Goal: Communication & Community: Connect with others

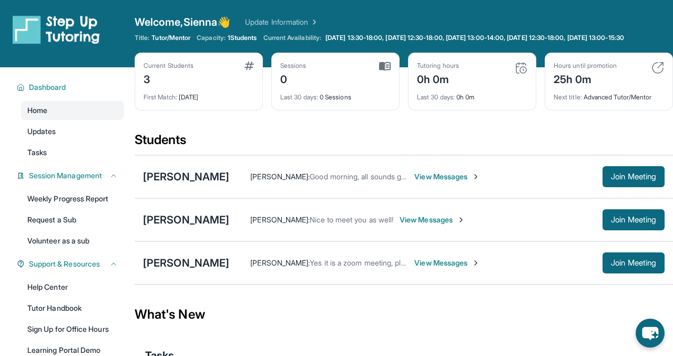
scroll to position [50, 0]
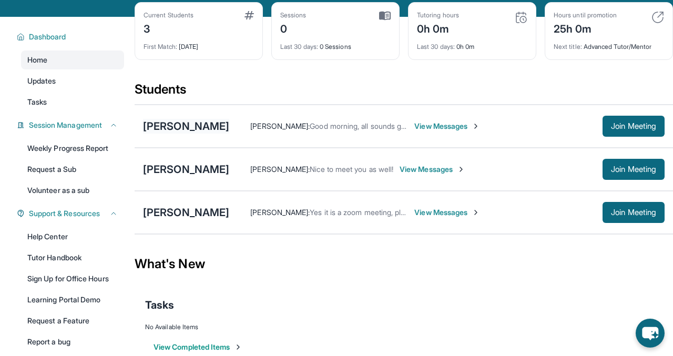
click at [212, 127] on div "[PERSON_NAME]" at bounding box center [186, 126] width 86 height 15
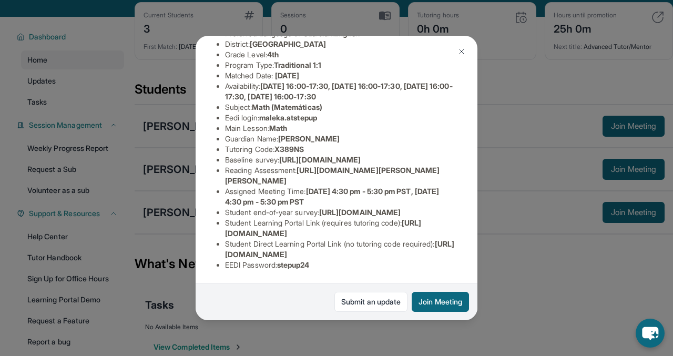
scroll to position [178, 0]
click at [412, 232] on li "Student Learning Portal Link (requires tutoring code) : https://student-portal.…" at bounding box center [340, 228] width 231 height 21
drag, startPoint x: 443, startPoint y: 256, endPoint x: 201, endPoint y: 259, distance: 242.4
click at [201, 259] on div "Malek Almutarreb Guardian: Muna Aezah Student Information https://student-porta…" at bounding box center [337, 178] width 282 height 285
click at [466, 57] on button at bounding box center [461, 51] width 21 height 21
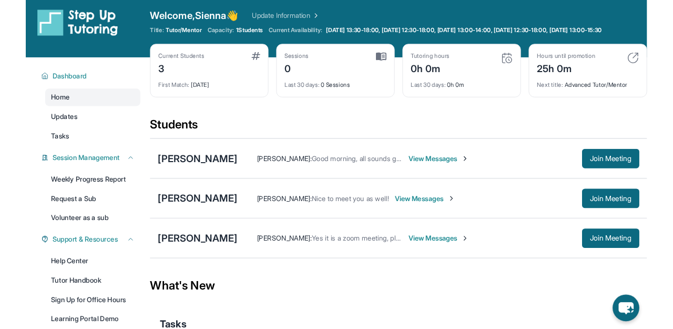
scroll to position [0, 0]
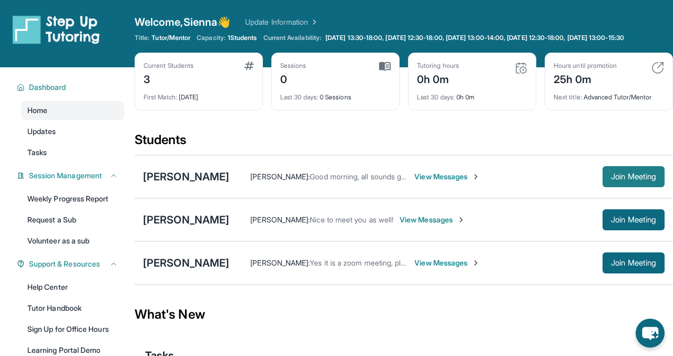
click at [629, 179] on button "Join Meeting" at bounding box center [634, 176] width 62 height 21
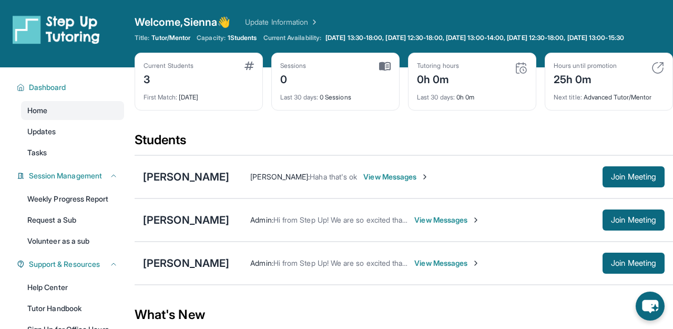
scroll to position [9, 0]
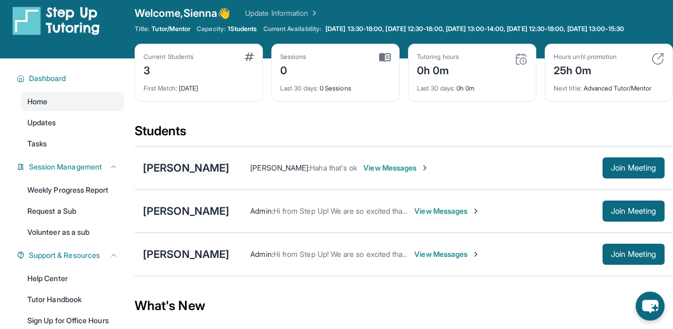
click at [211, 175] on div "[PERSON_NAME]" at bounding box center [186, 167] width 86 height 15
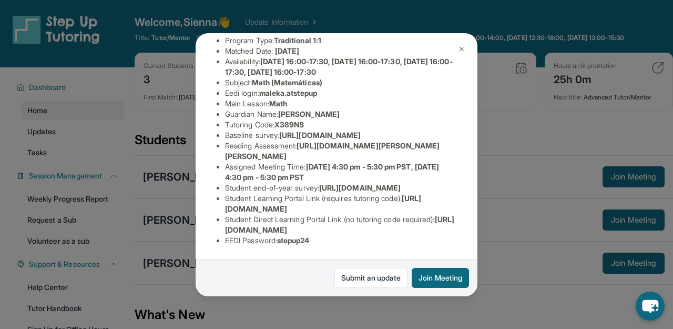
scroll to position [166, 354]
drag, startPoint x: 223, startPoint y: 108, endPoint x: 472, endPoint y: 125, distance: 248.8
click at [475, 123] on div "Malek Almutarreb Guardian: Muna Aezah Student Information https://student-porta…" at bounding box center [337, 164] width 282 height 263
copy span "https://airtable.com/apprlfn8WjpjBUn2G/shrK0QR6AaNyG5psY?prefill_Type%20of%20Fo…"
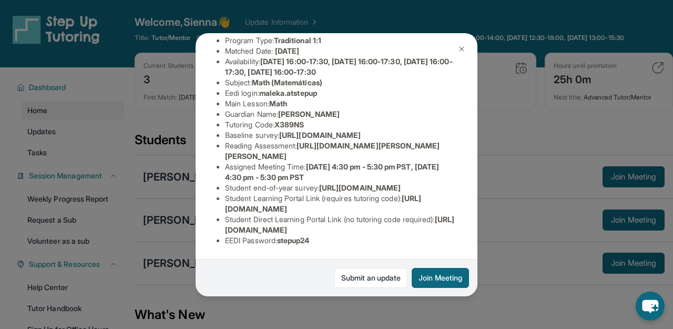
click at [385, 187] on span "https://airtable.com/apprlfn8WjpjBUn2G/shrlTUKpjWEbXdPga?prefill_Type%20of%20Fo…" at bounding box center [360, 187] width 82 height 9
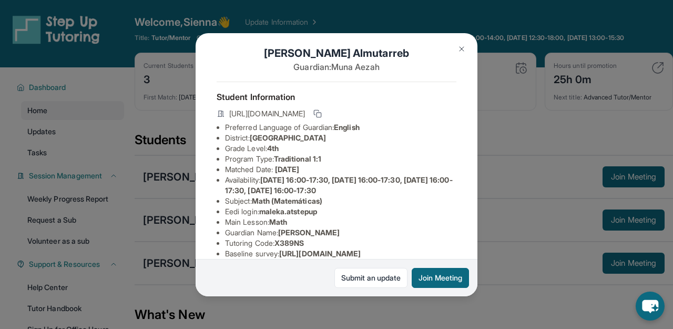
scroll to position [11, 0]
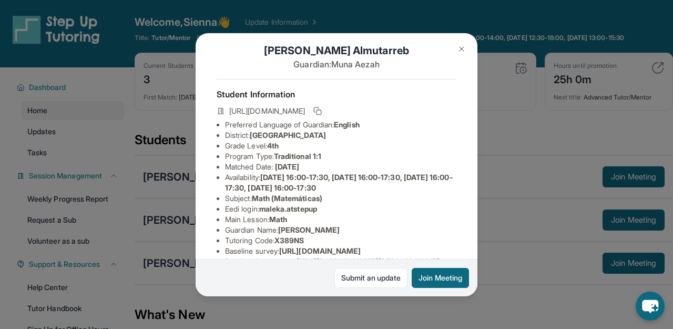
click at [464, 47] on img at bounding box center [461, 49] width 8 height 8
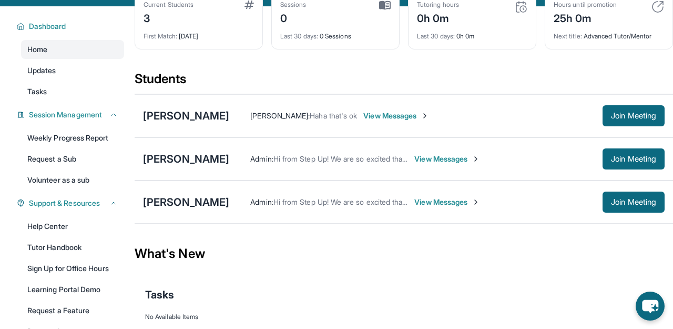
scroll to position [63, 0]
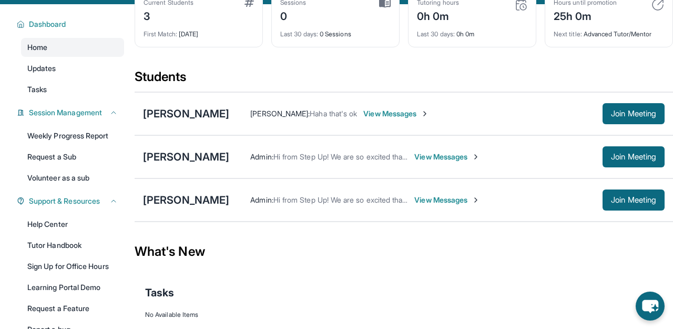
click at [442, 65] on div "Current Students 3 First Match : 6 days ago Sessions 0 Last 30 days : 0 Session…" at bounding box center [404, 28] width 538 height 79
click at [179, 164] on div "[PERSON_NAME]" at bounding box center [186, 156] width 86 height 15
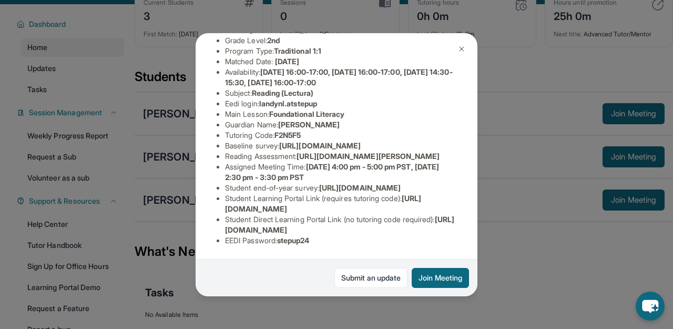
scroll to position [135, 0]
click at [465, 46] on img at bounding box center [461, 49] width 8 height 8
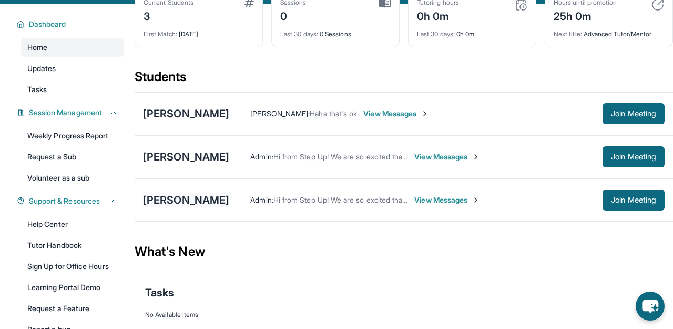
click at [215, 207] on div "[PERSON_NAME]" at bounding box center [186, 199] width 86 height 15
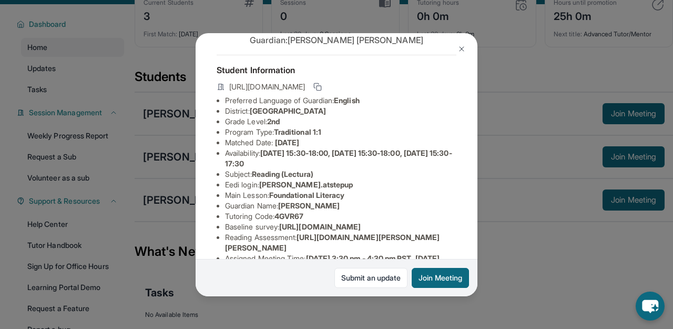
scroll to position [89, 0]
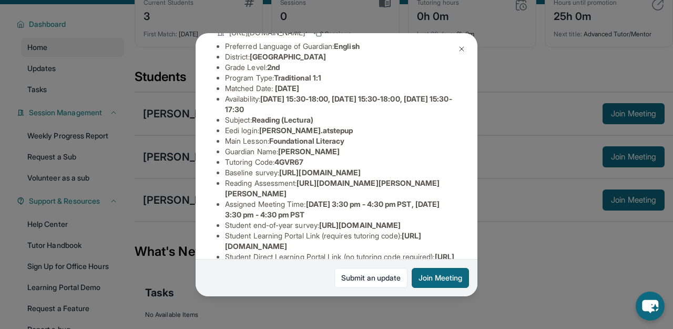
click at [463, 45] on img at bounding box center [461, 49] width 8 height 8
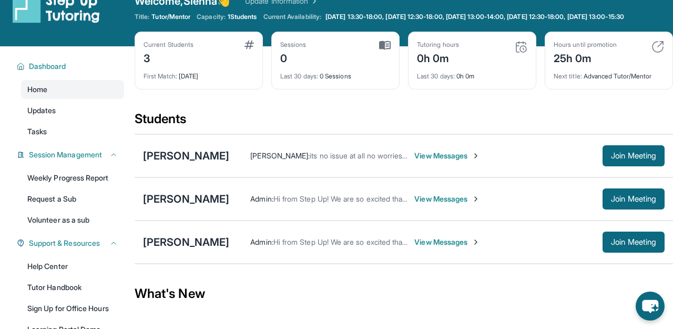
scroll to position [0, 0]
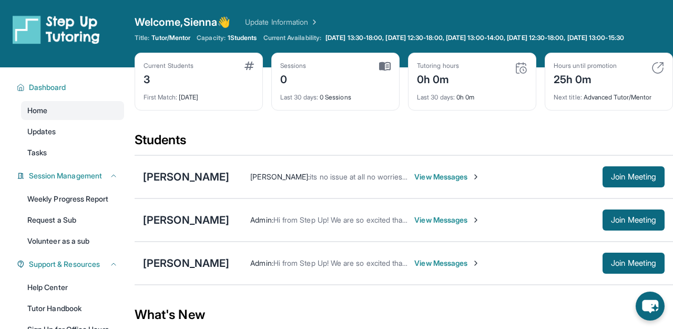
click at [311, 263] on div "Admin : Hi from Step Up! We are so excited that you are matched with one anothe…" at bounding box center [446, 262] width 435 height 21
click at [424, 268] on span "View Messages" at bounding box center [447, 263] width 66 height 11
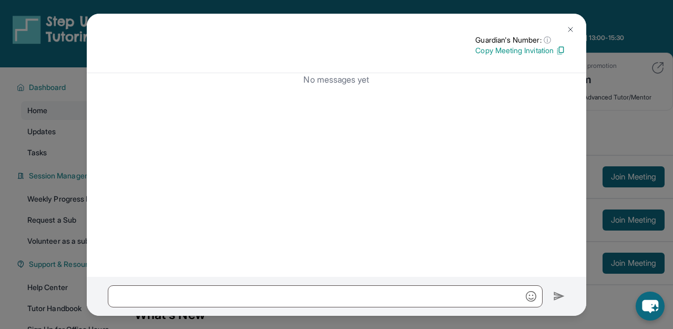
click at [576, 29] on button at bounding box center [570, 29] width 21 height 21
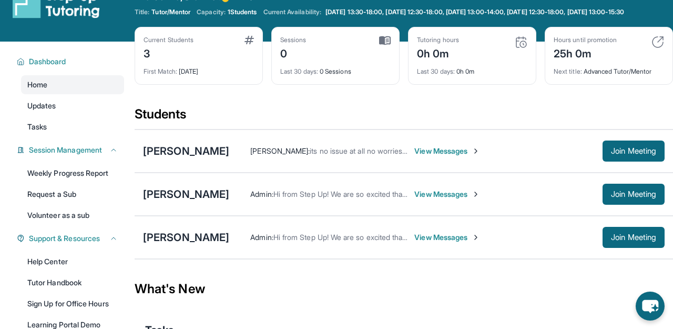
scroll to position [27, 0]
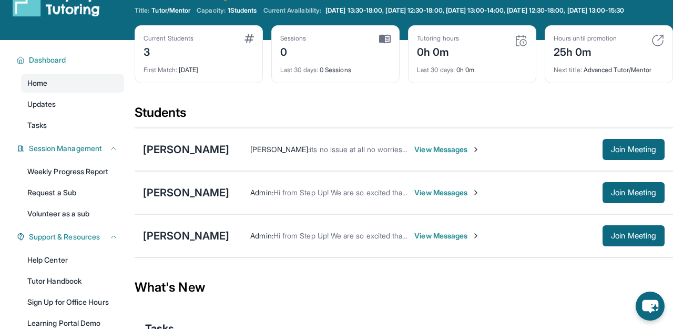
click at [446, 241] on span "View Messages" at bounding box center [447, 235] width 66 height 11
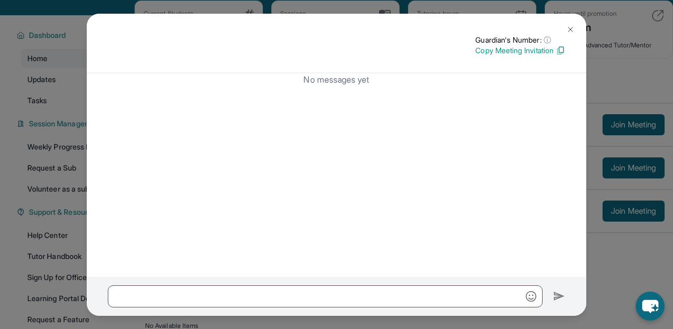
scroll to position [98, 0]
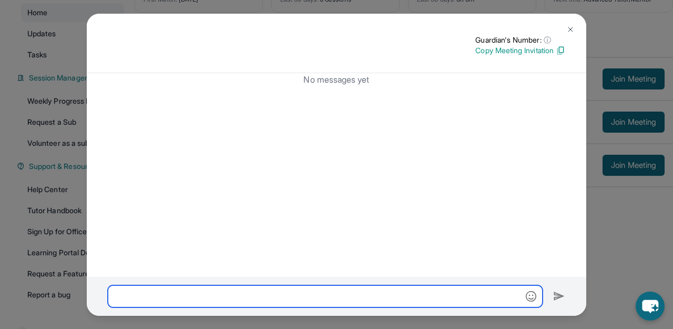
click at [401, 291] on input "text" at bounding box center [325, 296] width 435 height 22
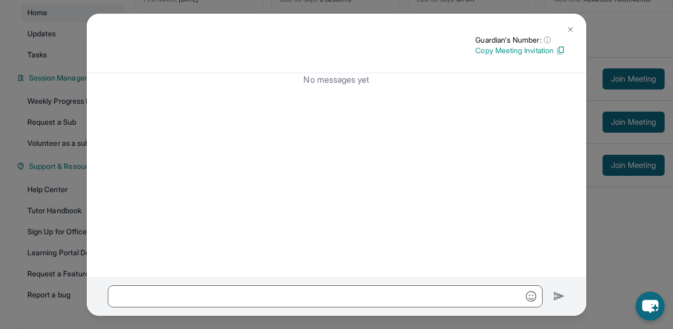
click at [573, 24] on button at bounding box center [570, 29] width 21 height 21
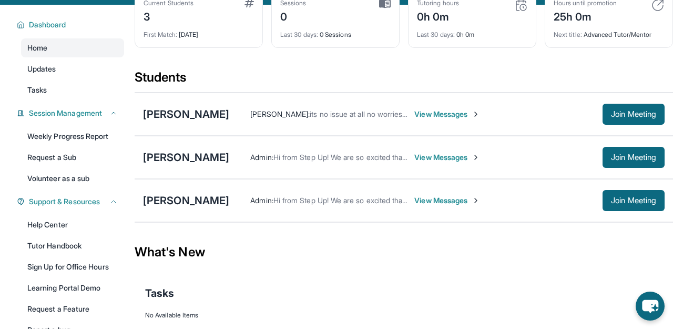
scroll to position [0, 0]
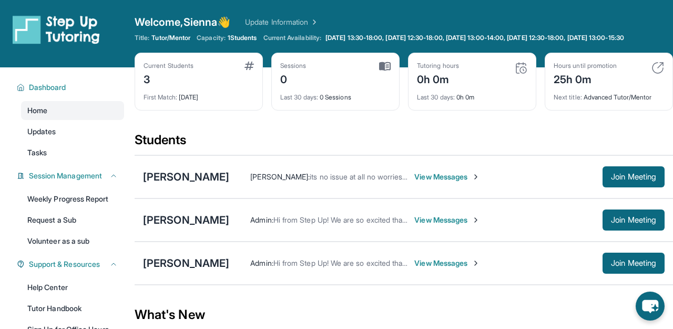
click at [491, 139] on div "Students" at bounding box center [404, 142] width 538 height 23
click at [205, 181] on div "[PERSON_NAME]" at bounding box center [186, 176] width 86 height 15
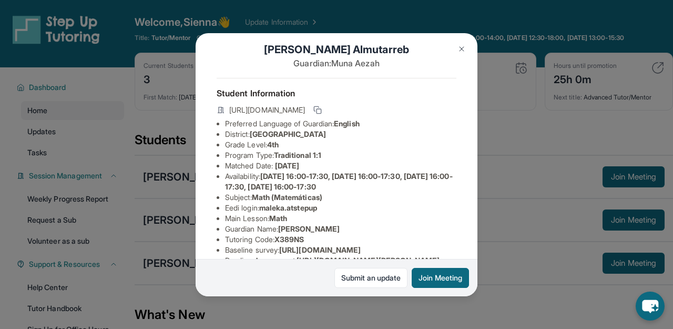
scroll to position [13, 0]
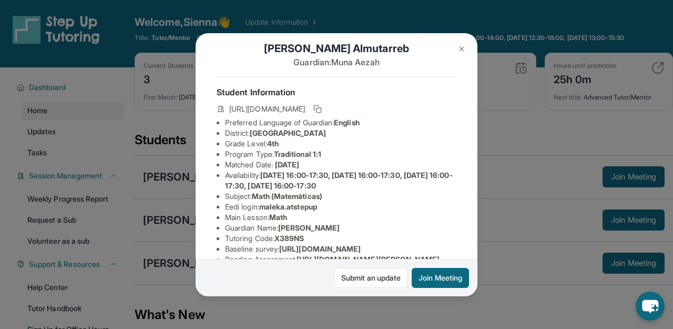
click at [462, 41] on button at bounding box center [461, 48] width 21 height 21
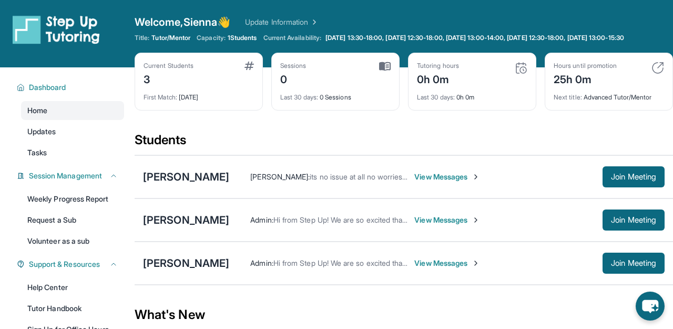
scroll to position [37, 0]
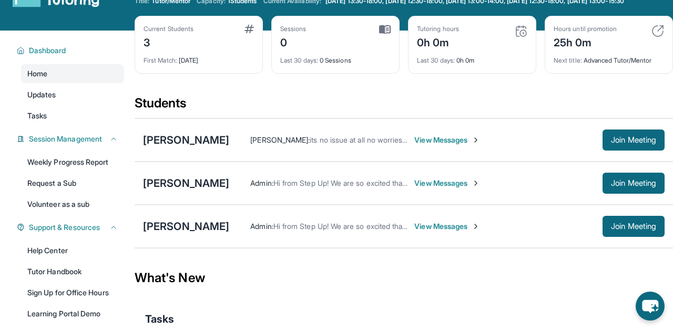
click at [169, 140] on div "Malek Almutarreb Muna Aezah : its no issue at all no worries 🙏🙂 View Messages J…" at bounding box center [404, 139] width 538 height 43
click at [169, 147] on div "[PERSON_NAME]" at bounding box center [186, 140] width 86 height 15
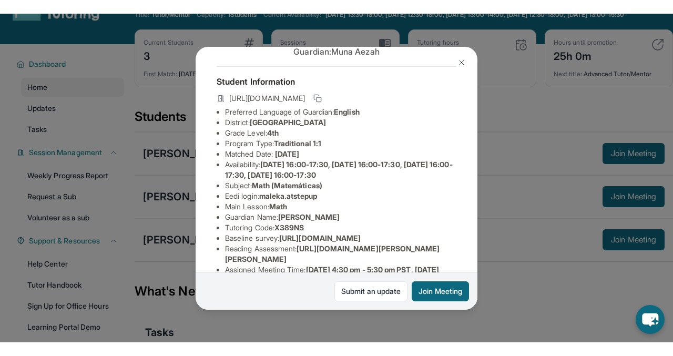
scroll to position [40, 0]
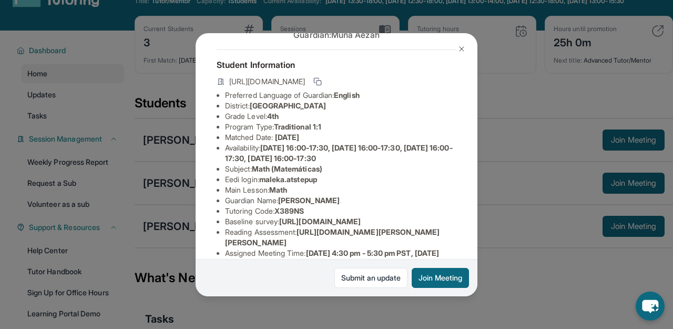
click at [458, 45] on img at bounding box center [461, 49] width 8 height 8
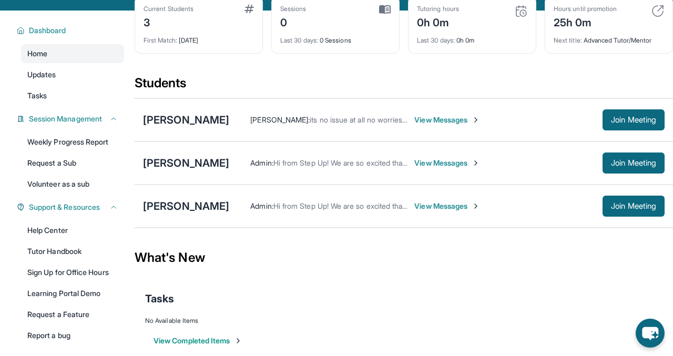
scroll to position [58, 0]
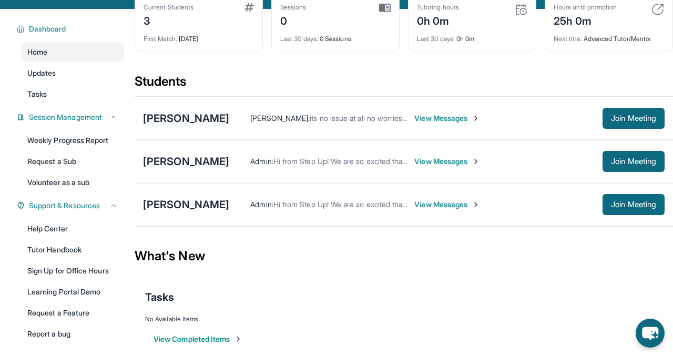
click at [196, 126] on div "[PERSON_NAME]" at bounding box center [186, 118] width 86 height 15
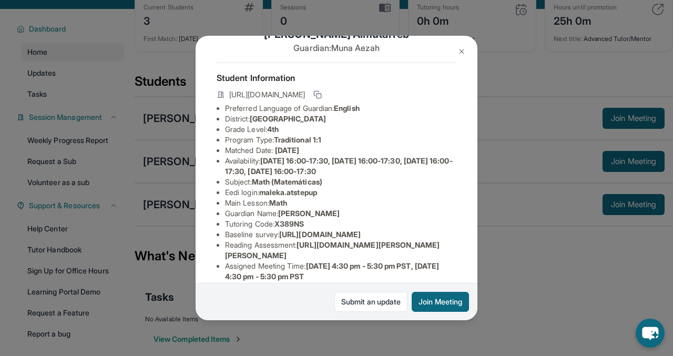
scroll to position [33, 0]
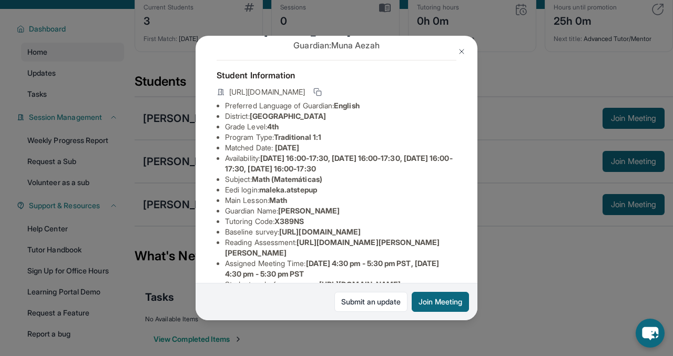
click at [462, 56] on button at bounding box center [461, 51] width 21 height 21
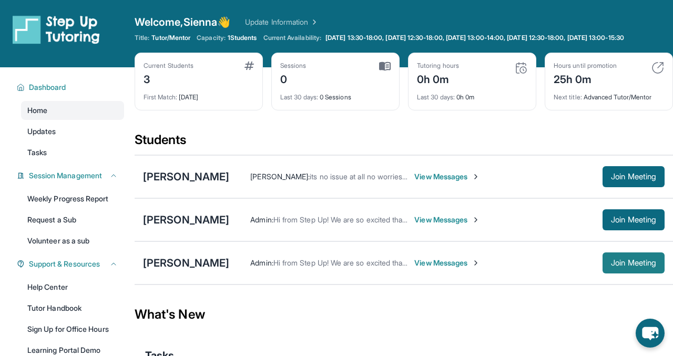
click at [625, 266] on span "Join Meeting" at bounding box center [633, 263] width 45 height 6
